Goal: Task Accomplishment & Management: Use online tool/utility

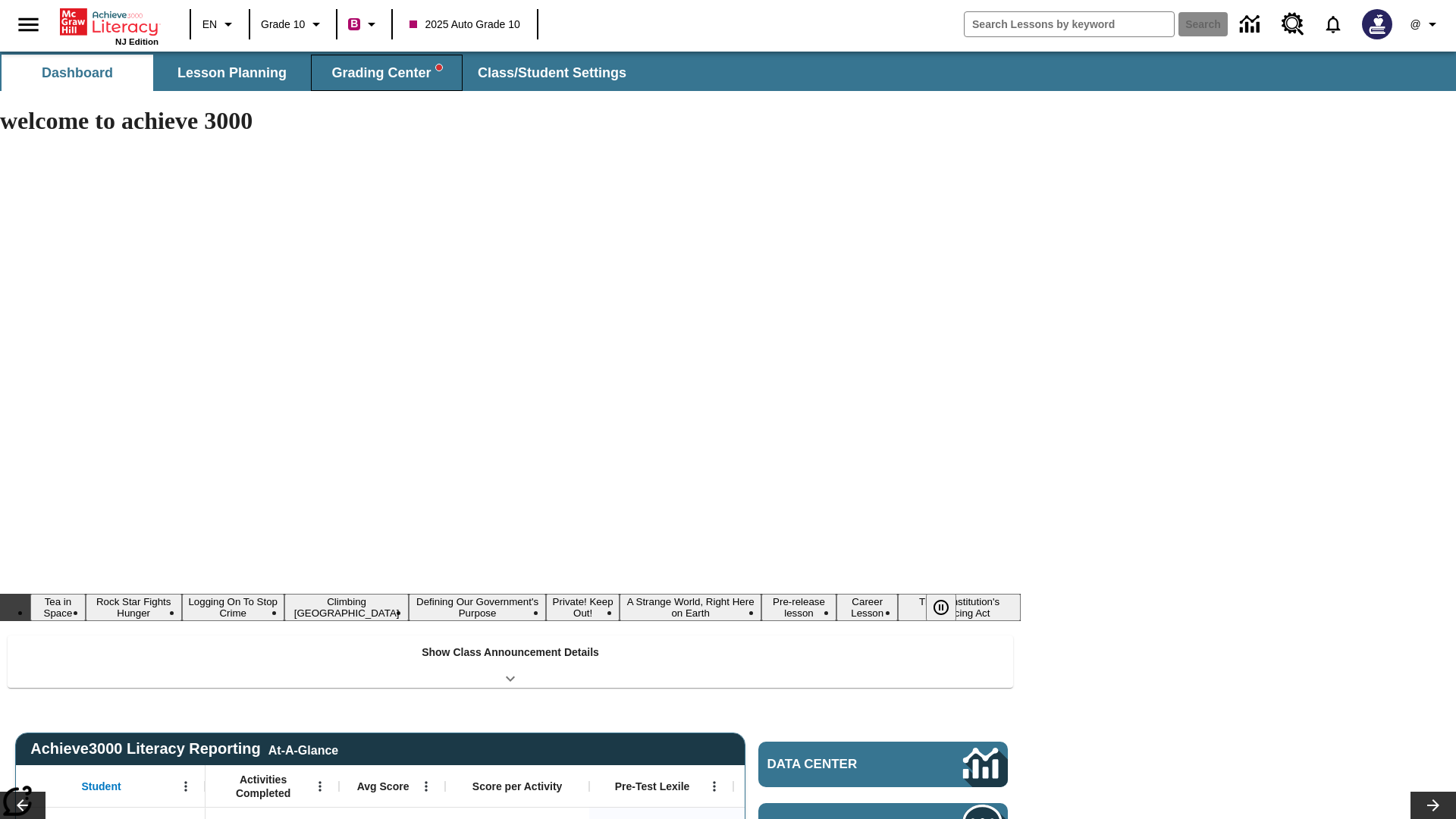
click at [387, 73] on span "Grading Center" at bounding box center [386, 73] width 110 height 17
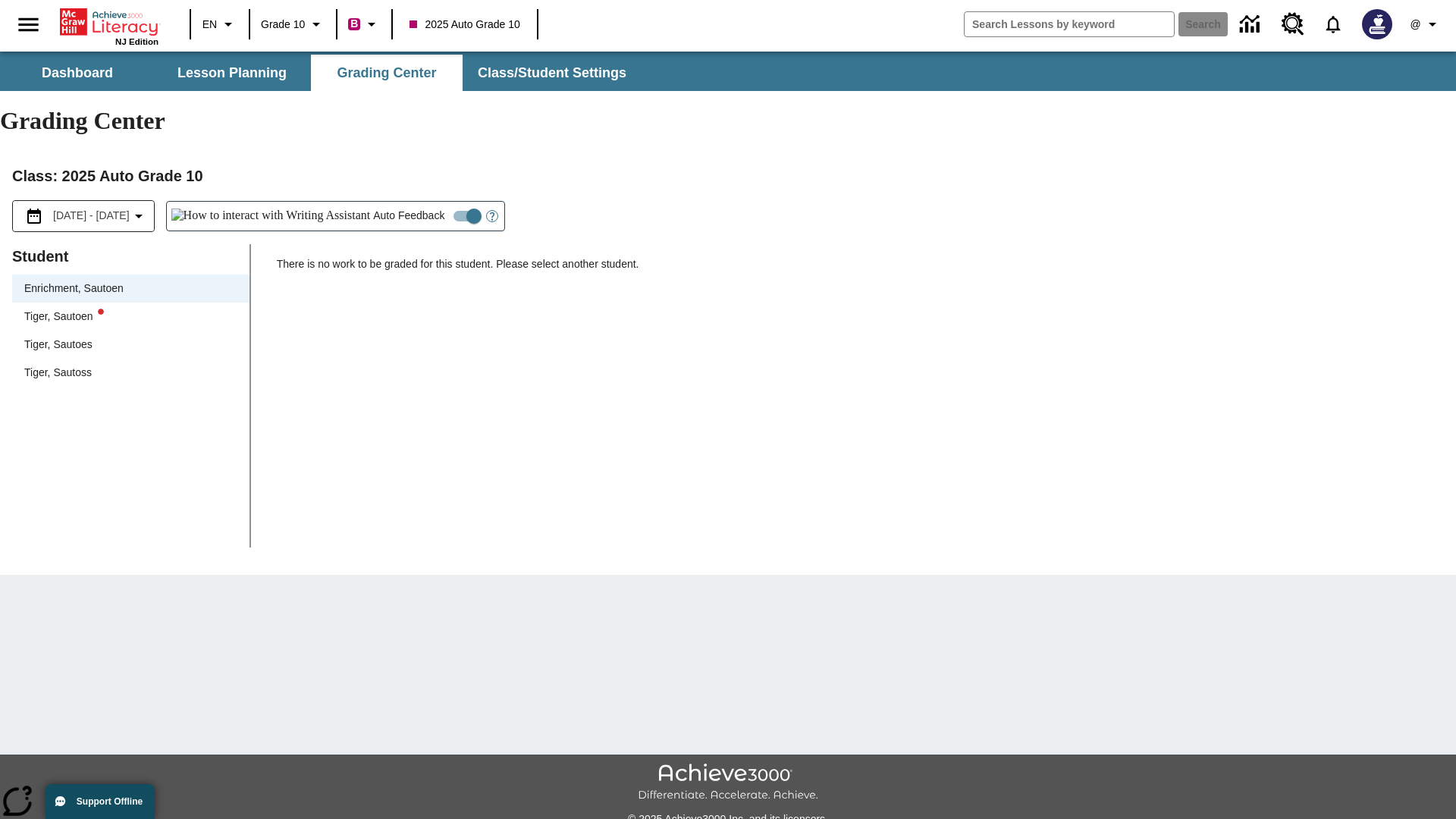
click at [131, 309] on div "Tiger, Sautoen" at bounding box center [131, 317] width 213 height 16
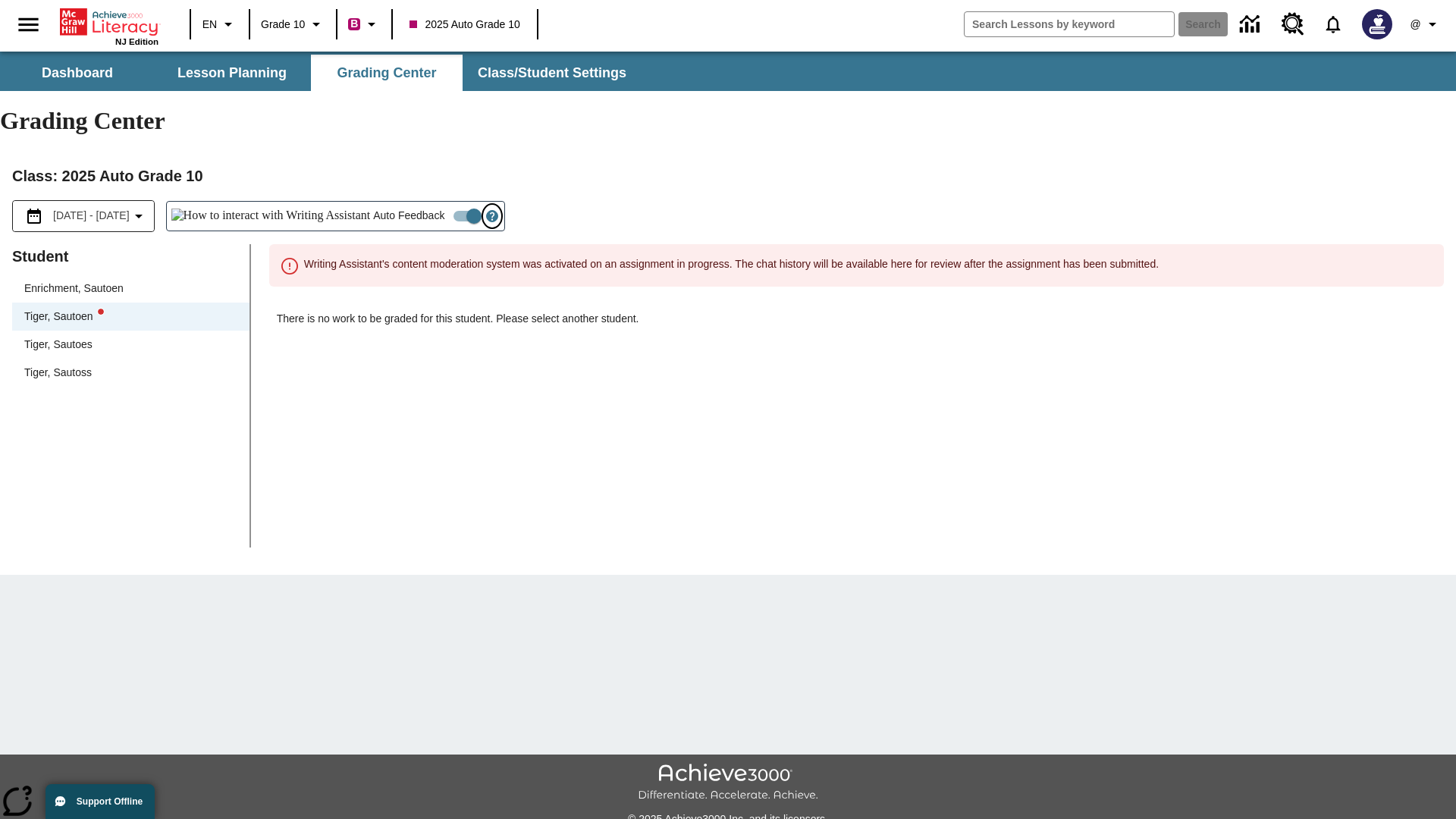
click at [490, 213] on icon "Open Help for Writing Assistant" at bounding box center [492, 217] width 5 height 9
